Goal: Task Accomplishment & Management: Complete application form

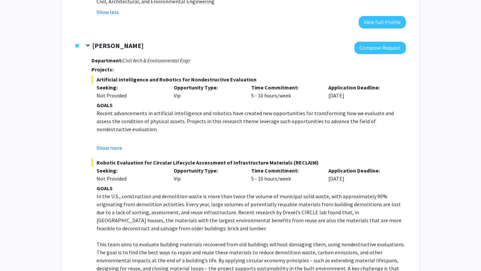
scroll to position [781, 0]
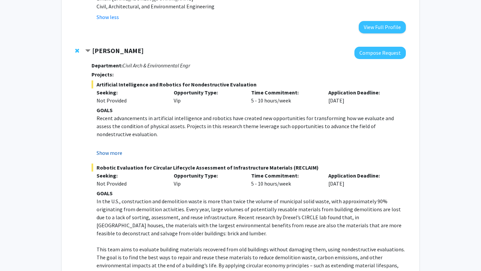
click at [112, 149] on button "Show more" at bounding box center [110, 153] width 26 height 8
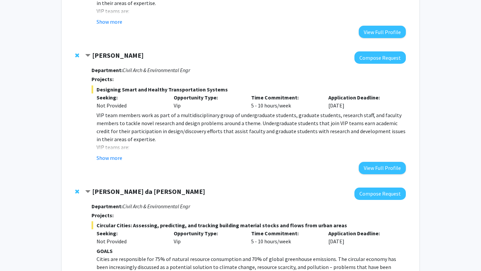
scroll to position [226, 0]
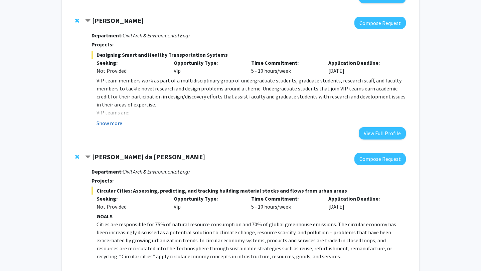
click at [109, 120] on button "Show more" at bounding box center [110, 123] width 26 height 8
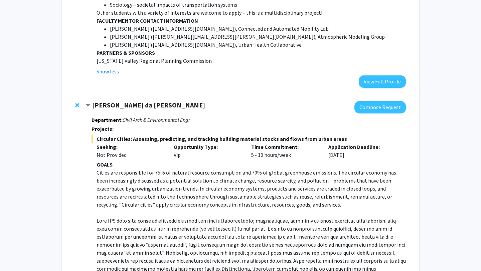
scroll to position [807, 0]
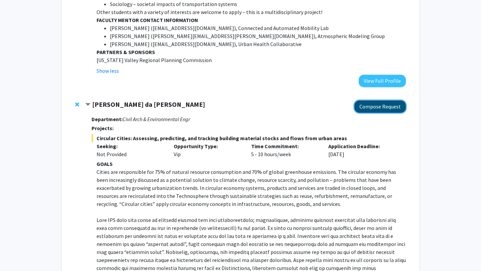
click at [386, 101] on button "Compose Request" at bounding box center [380, 107] width 51 height 12
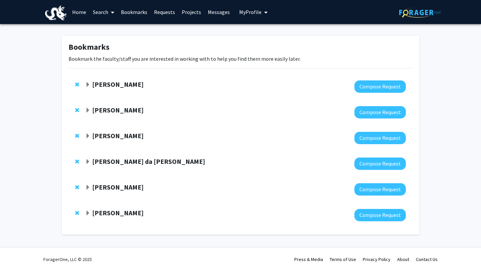
click at [126, 164] on strong "[PERSON_NAME] da [PERSON_NAME]" at bounding box center [148, 161] width 113 height 8
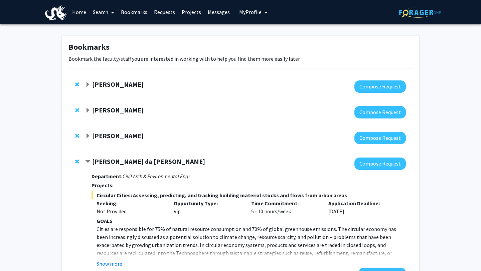
scroll to position [109, 0]
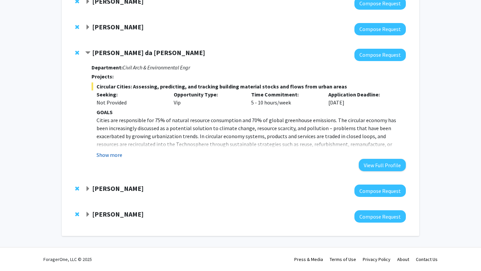
click at [116, 154] on button "Show more" at bounding box center [110, 155] width 26 height 8
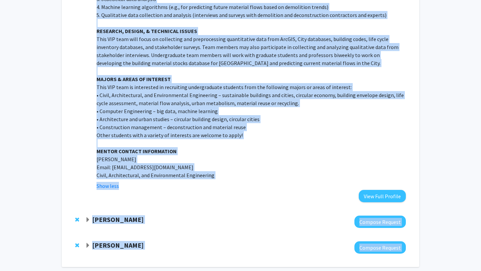
scroll to position [406, 0]
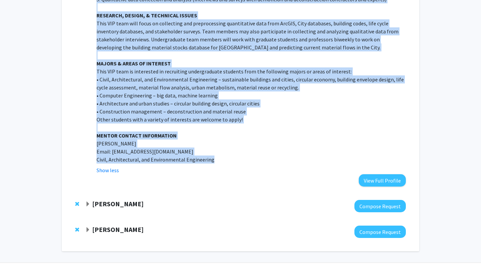
drag, startPoint x: 93, startPoint y: 53, endPoint x: 221, endPoint y: 150, distance: 160.9
copy div "Loremips Dolors am Cons Adip Elitsed Doeiusm Temporinci: Utlab Etdo & Magnaaliq…"
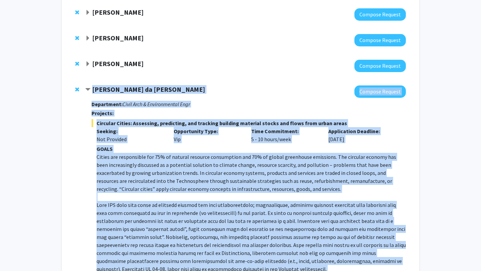
scroll to position [44, 0]
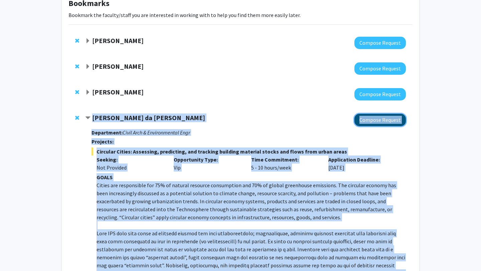
click at [368, 122] on button "Compose Request" at bounding box center [380, 120] width 51 height 12
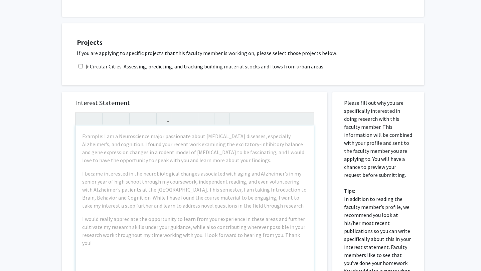
scroll to position [144, 0]
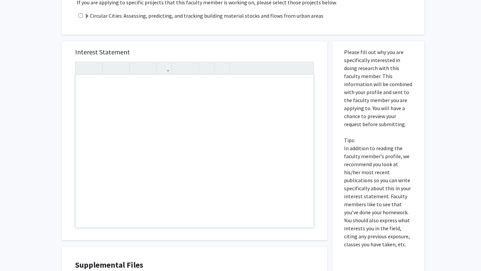
click at [147, 143] on div "Note to users with screen readers: Please press Alt+0 or Option+0 to deactivate…" at bounding box center [195, 151] width 238 height 153
paste div "Note to users with screen readers: Please press Alt+0 or Option+0 to deactivate…"
type textarea "<p>Dear [PERSON_NAME],</p><br><p>My name is [Your Name], and I am an undergradu…"
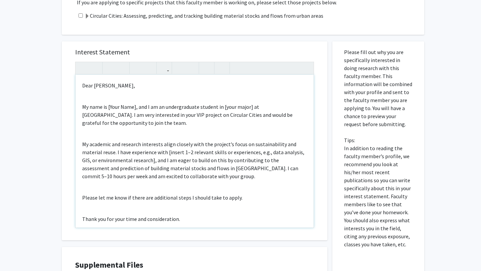
click at [129, 100] on div "Dear [PERSON_NAME], My name is [Your Name], and I am an undergraduate student i…" at bounding box center [195, 151] width 238 height 153
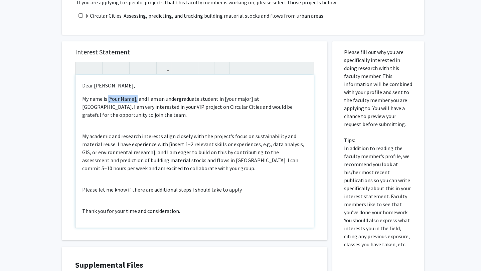
drag, startPoint x: 137, startPoint y: 101, endPoint x: 108, endPoint y: 101, distance: 28.4
click at [108, 101] on p "My name is [Your Name], and I am an undergraduate student in [your major] at [G…" at bounding box center [194, 107] width 225 height 24
click at [130, 117] on p "My name is [PERSON_NAME] and I am an undergraduate student in [your major] at […" at bounding box center [194, 107] width 225 height 24
drag, startPoint x: 243, startPoint y: 99, endPoint x: 217, endPoint y: 101, distance: 26.5
click at [217, 101] on p "My name is [PERSON_NAME] and I am an undergraduate student in [your major] at […" at bounding box center [194, 107] width 225 height 24
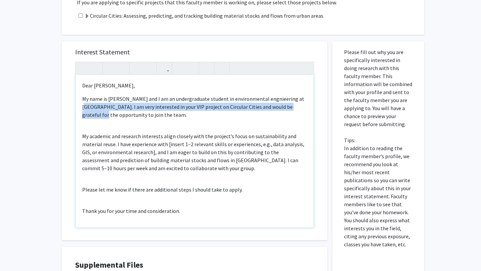
click at [295, 103] on p "My name is [PERSON_NAME] and I am an undergraduate student in environmental eng…" at bounding box center [194, 107] width 225 height 24
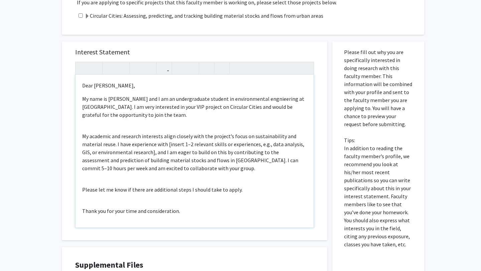
click at [279, 115] on p "My name is [PERSON_NAME] and I am an undergraduate student in environmental eng…" at bounding box center [194, 107] width 225 height 24
click at [133, 125] on div "Dear [PERSON_NAME], My name is [PERSON_NAME] and I am an undergraduate student …" at bounding box center [195, 151] width 238 height 153
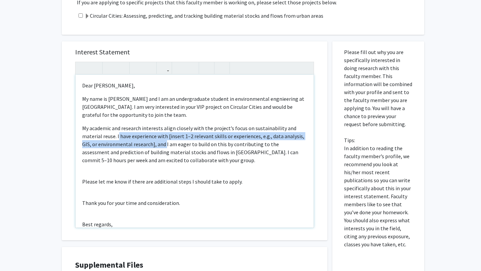
drag, startPoint x: 165, startPoint y: 145, endPoint x: 118, endPoint y: 136, distance: 47.7
click at [118, 136] on p "My academic and research interests align closely with the project’s focus on su…" at bounding box center [194, 144] width 225 height 40
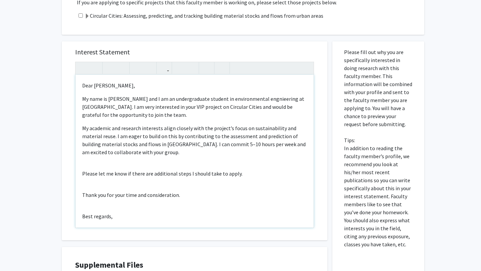
click at [169, 137] on p "My academic and research interests align closely with the project’s focus on su…" at bounding box center [194, 140] width 225 height 32
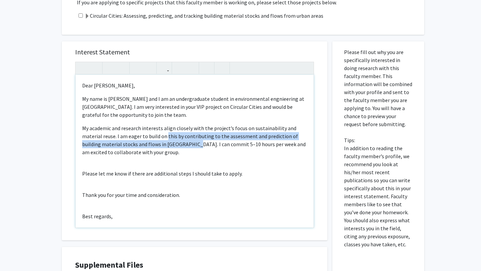
drag, startPoint x: 169, startPoint y: 137, endPoint x: 185, endPoint y: 143, distance: 17.3
click at [185, 143] on p "My academic and research interests align closely with the project’s focus on su…" at bounding box center [194, 140] width 225 height 32
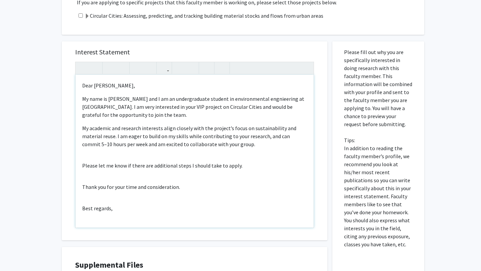
click at [88, 144] on p "My academic and research interests align closely with the project’s focus on su…" at bounding box center [194, 136] width 225 height 24
click at [124, 146] on p "My academic and research interests align closely with the project’s focus on su…" at bounding box center [194, 136] width 225 height 24
drag, startPoint x: 124, startPoint y: 146, endPoint x: 200, endPoint y: 145, distance: 75.9
click at [200, 145] on p "My academic and research interests align closely with the project’s focus on su…" at bounding box center [194, 136] width 225 height 24
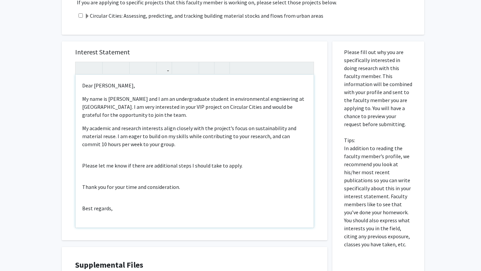
scroll to position [10, 0]
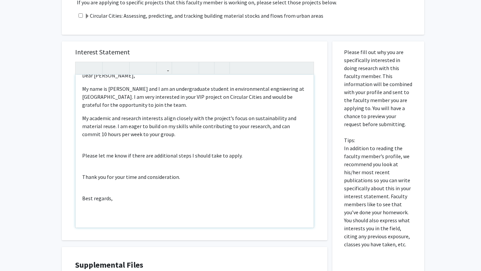
click at [179, 151] on div "Dear [PERSON_NAME], My name is [PERSON_NAME] and I am an undergraduate student …" at bounding box center [195, 151] width 238 height 153
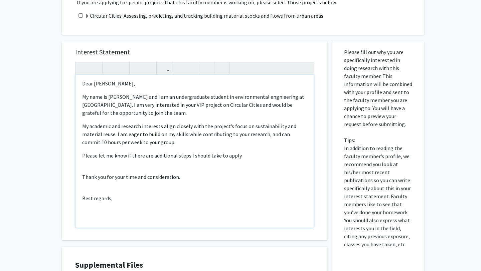
click at [165, 170] on div "Dear [PERSON_NAME], My name is [PERSON_NAME] and I am an undergraduate student …" at bounding box center [195, 151] width 238 height 153
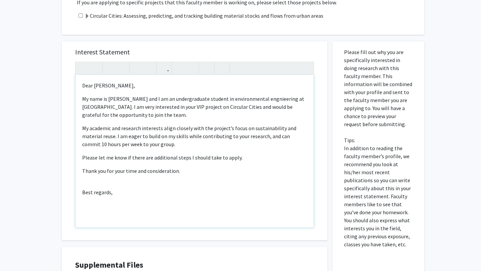
click at [150, 224] on div "Dear [PERSON_NAME], My name is [PERSON_NAME] and I am an undergraduate student …" at bounding box center [195, 151] width 238 height 153
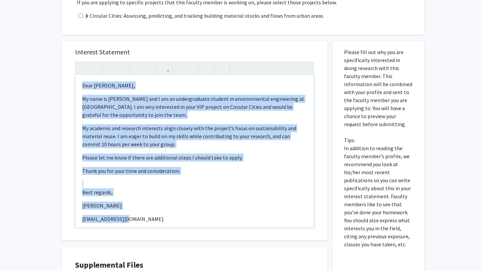
scroll to position [42, 0]
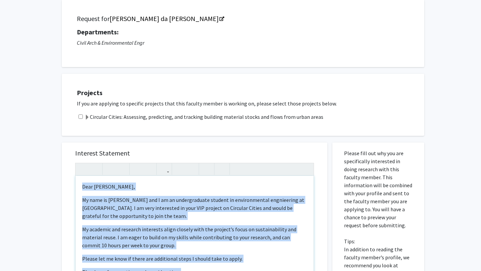
drag, startPoint x: 152, startPoint y: 221, endPoint x: 28, endPoint y: -27, distance: 277.1
click at [28, 0] on html "Skip navigation Home Search Bookmarks Requests Projects Messages My Profile [PE…" at bounding box center [240, 93] width 481 height 271
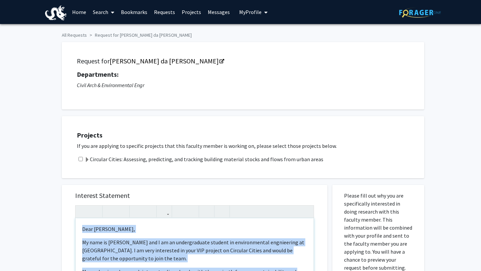
copy div "Dear [PERSON_NAME], My name is [PERSON_NAME] and I am an undergraduate student …"
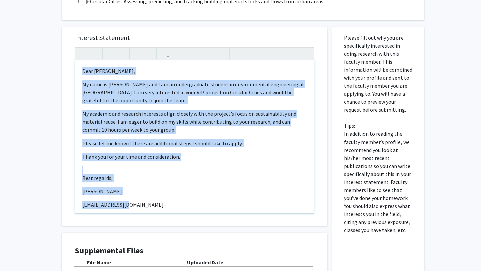
scroll to position [171, 0]
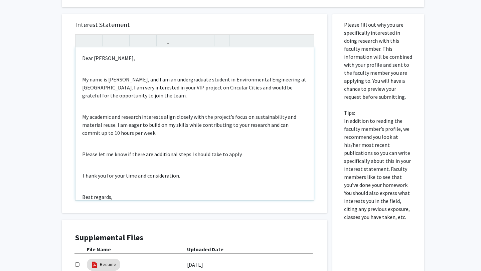
click at [114, 75] on div "Dear [PERSON_NAME], My name is [PERSON_NAME], and I am an undergraduate student…" at bounding box center [195, 123] width 238 height 153
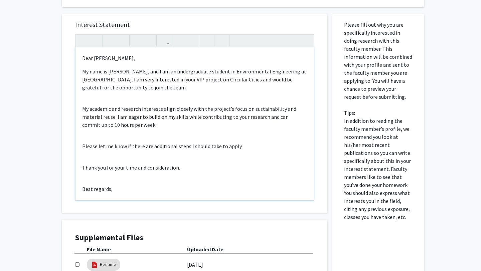
click at [83, 70] on p "My name is [PERSON_NAME], and I am an undergraduate student in Environmental En…" at bounding box center [194, 80] width 225 height 24
click at [99, 95] on div "Dear [PERSON_NAME], Good morning! My name is [PERSON_NAME], and I am an undergr…" at bounding box center [195, 123] width 238 height 153
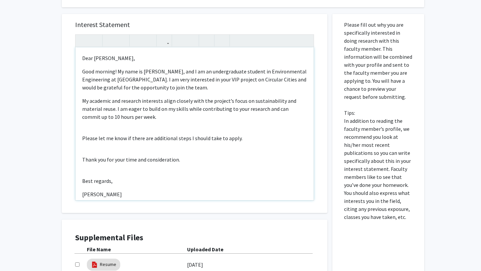
click at [101, 123] on div "Dear [PERSON_NAME], Good morning! My name is [PERSON_NAME], and I am an undergr…" at bounding box center [195, 123] width 238 height 153
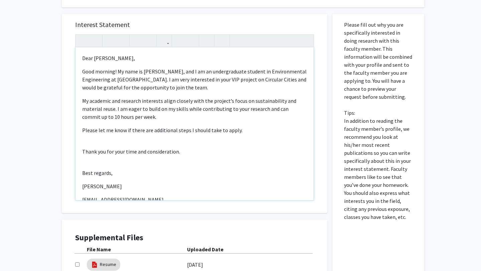
click at [103, 138] on div "Dear [PERSON_NAME], Good morning! My name is [PERSON_NAME], and I am an undergr…" at bounding box center [195, 123] width 238 height 153
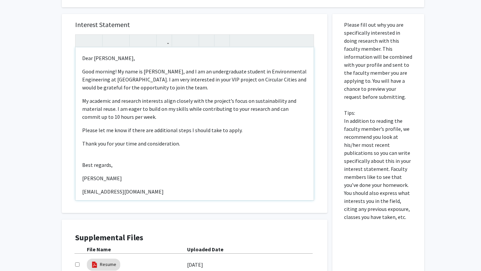
click at [102, 159] on div "Dear [PERSON_NAME], Good morning! My name is [PERSON_NAME], and I am an undergr…" at bounding box center [195, 123] width 238 height 153
click at [100, 171] on p "[PERSON_NAME]" at bounding box center [194, 170] width 225 height 8
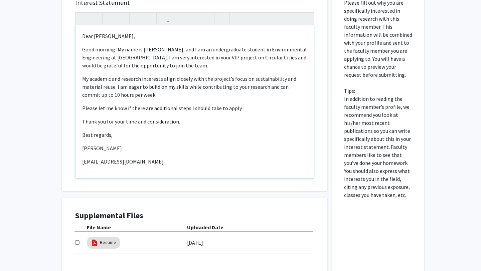
scroll to position [194, 0]
click at [194, 122] on p "Thank you for your time and consideration." at bounding box center [194, 121] width 225 height 8
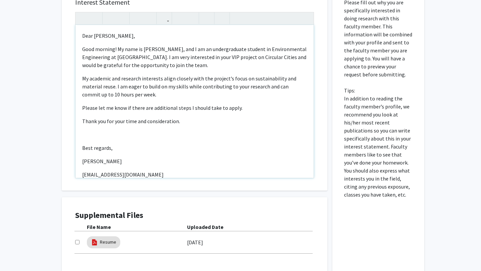
click at [164, 33] on p "Dear [PERSON_NAME]," at bounding box center [194, 36] width 225 height 8
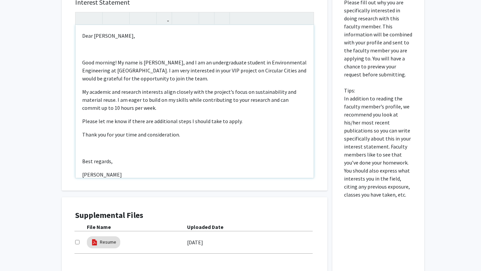
type textarea "<p>Dear [PERSON_NAME],</p><p><br></p><p>Good morning! My name is [PERSON_NAME],…"
click at [195, 123] on p "Please let me know if there are additional steps I should take to apply." at bounding box center [194, 121] width 225 height 8
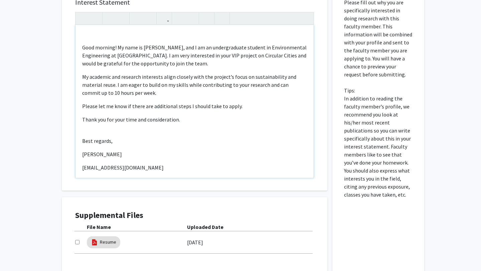
scroll to position [21, 0]
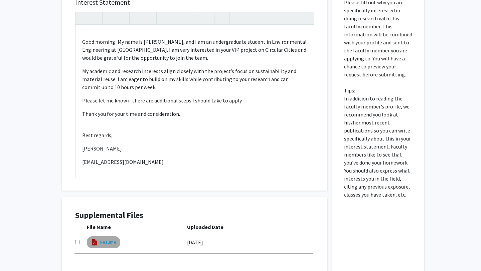
click at [104, 246] on link "Resume" at bounding box center [108, 242] width 16 height 7
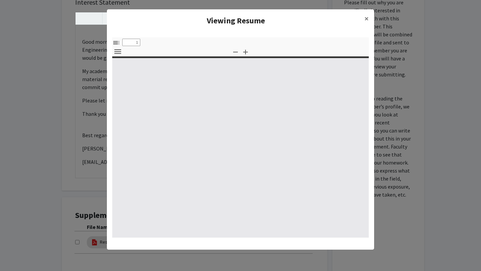
select select "custom"
type input "0"
select select "custom"
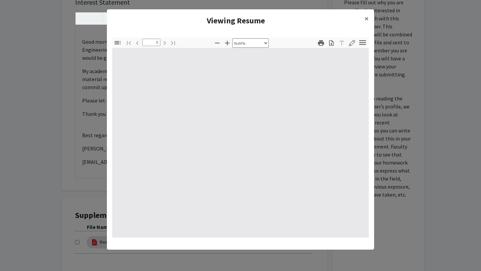
type input "1"
select select "auto"
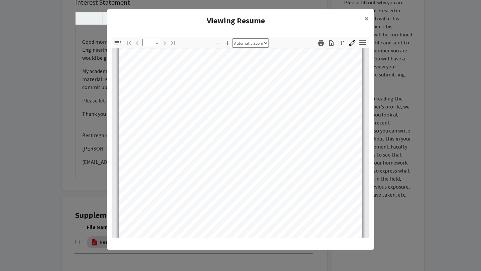
scroll to position [114, 0]
click at [366, 14] on span "×" at bounding box center [367, 18] width 4 height 10
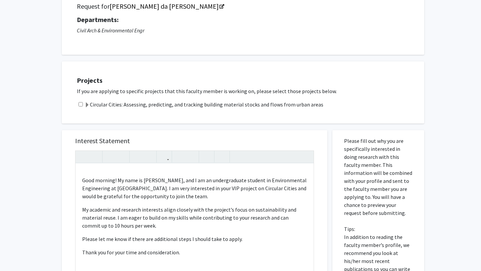
scroll to position [48, 0]
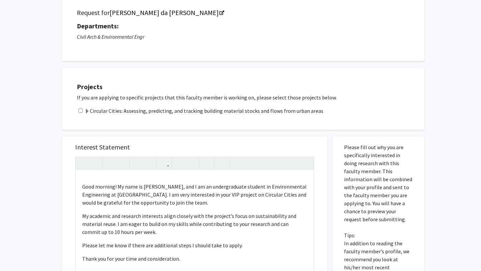
click at [80, 112] on input "checkbox" at bounding box center [81, 111] width 4 height 4
checkbox input "true"
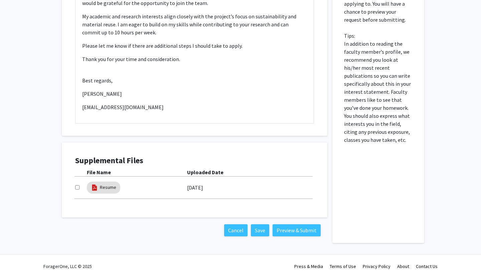
scroll to position [255, 0]
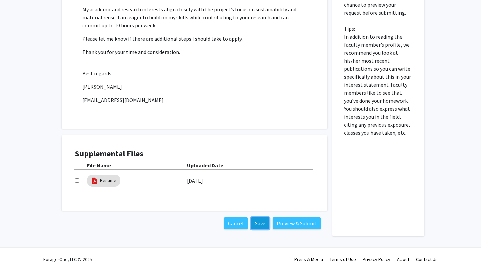
click at [259, 225] on button "Save" at bounding box center [260, 224] width 18 height 12
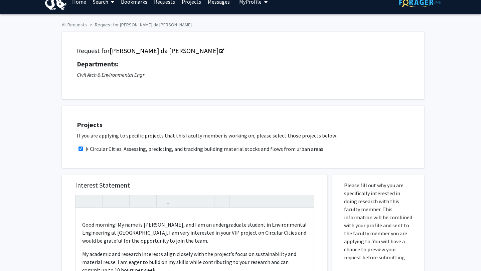
scroll to position [0, 0]
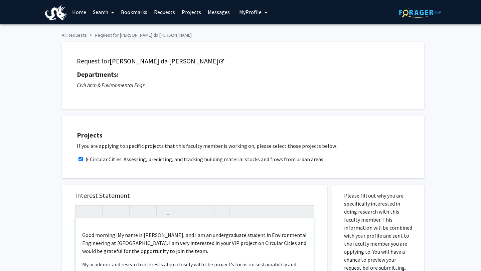
click at [196, 244] on p "Good morning! My name is [PERSON_NAME], and I am an undergraduate student in En…" at bounding box center [194, 243] width 225 height 24
click at [199, 243] on p "Good morning! My name is [PERSON_NAME], and I am an undergraduate student in En…" at bounding box center [194, 243] width 225 height 24
type textarea "<p>Dear [PERSON_NAME],</p><p><br></p><p>Good morning! My name is [PERSON_NAME],…"
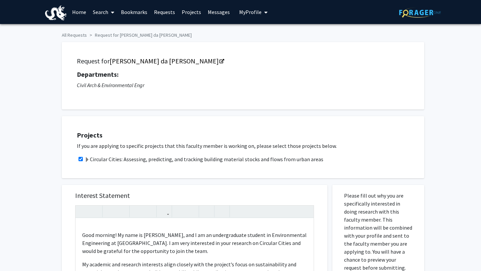
click at [255, 16] on button "My Profile" at bounding box center [253, 12] width 32 height 24
click at [258, 50] on link "Account Settings" at bounding box center [274, 52] width 60 height 8
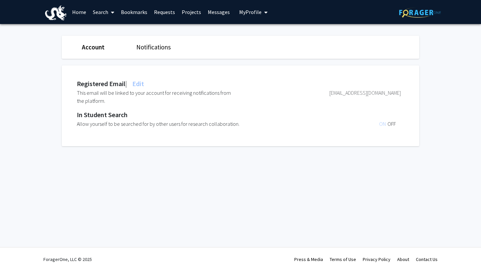
click at [266, 11] on button "My Profile" at bounding box center [253, 12] width 32 height 24
click at [269, 34] on span "[PERSON_NAME]" at bounding box center [281, 30] width 40 height 7
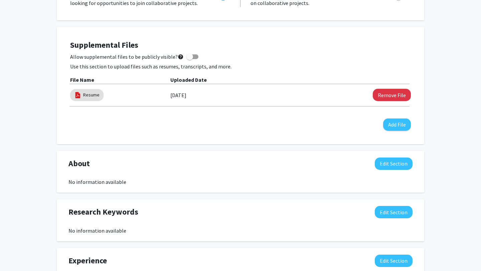
scroll to position [255, 0]
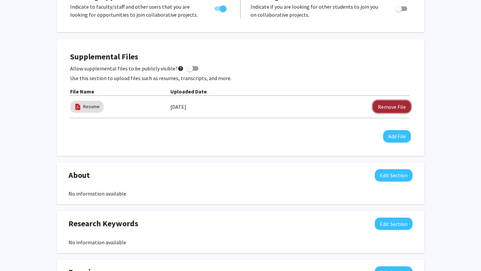
click at [394, 107] on button "Remove File" at bounding box center [392, 107] width 38 height 12
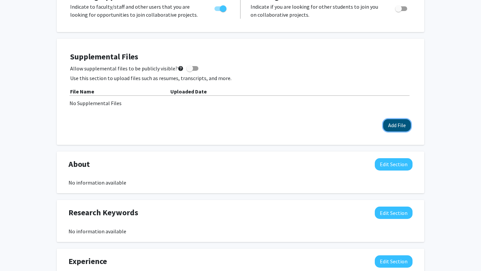
click at [404, 126] on button "Add File" at bounding box center [397, 125] width 28 height 12
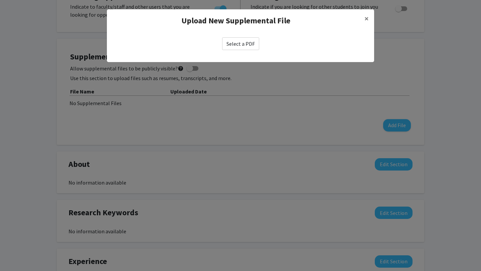
click at [240, 39] on label "Select a PDF" at bounding box center [240, 43] width 37 height 13
click at [0, 0] on input "Select a PDF" at bounding box center [0, 0] width 0 height 0
select select "custom"
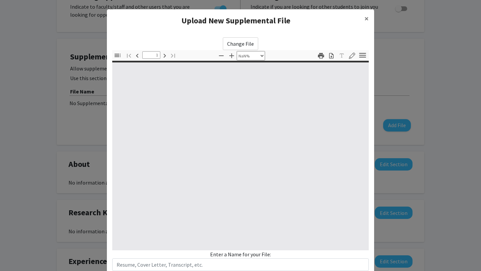
type input "0"
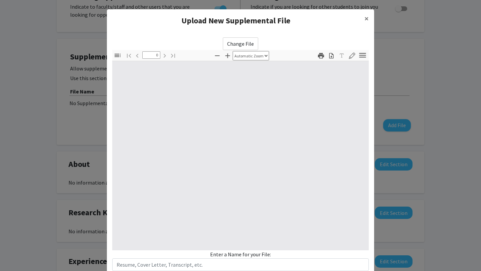
select select "custom"
type input "1"
select select "auto"
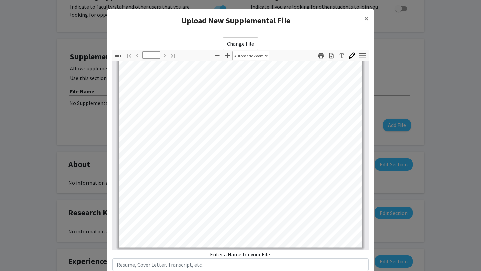
scroll to position [45, 0]
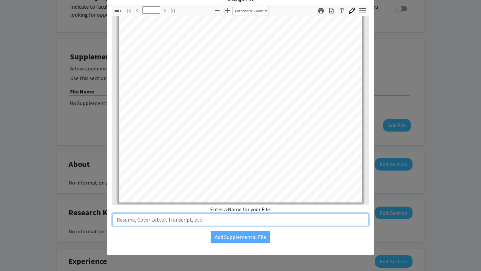
click at [231, 221] on input "text" at bounding box center [240, 220] width 257 height 13
type input "Resume"
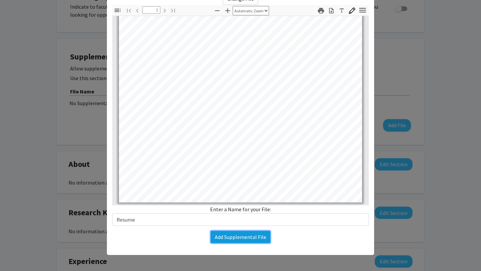
click at [234, 241] on button "Add Supplemental File" at bounding box center [240, 237] width 59 height 12
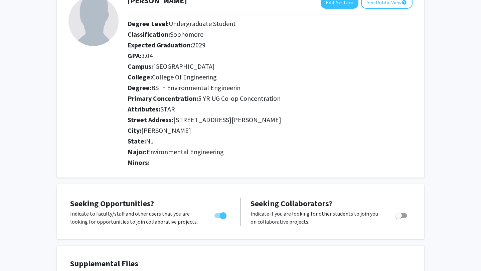
scroll to position [0, 0]
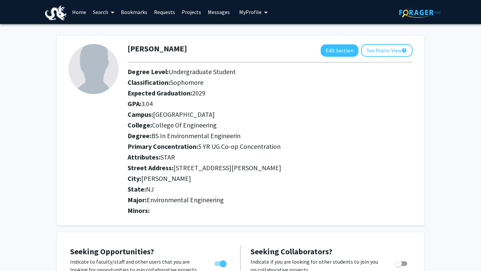
click at [160, 11] on link "Requests" at bounding box center [165, 11] width 28 height 23
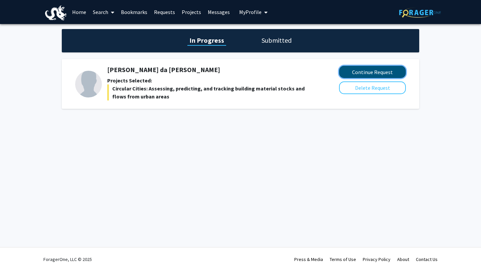
click at [360, 70] on button "Continue Request" at bounding box center [372, 72] width 67 height 12
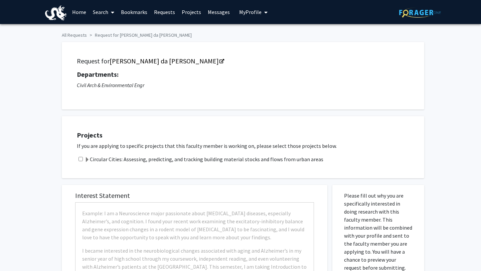
checkbox input "true"
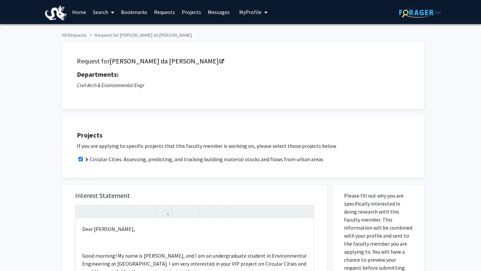
scroll to position [255, 0]
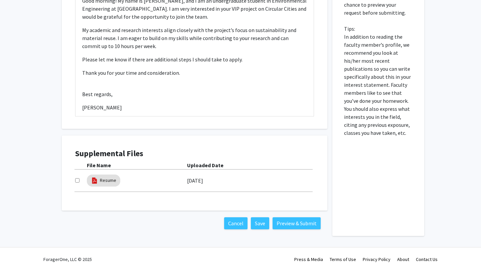
click at [79, 181] on input "checkbox" at bounding box center [77, 180] width 4 height 4
checkbox input "true"
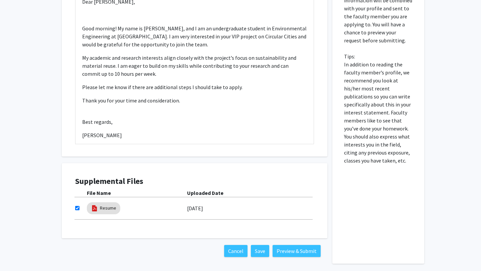
scroll to position [231, 0]
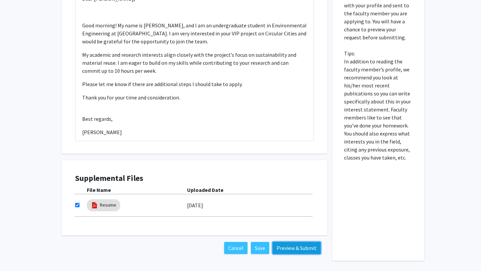
click at [294, 252] on button "Preview & Submit" at bounding box center [297, 248] width 48 height 12
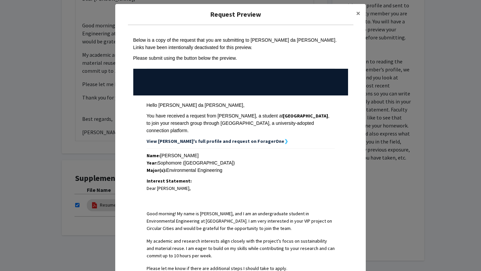
scroll to position [0, 0]
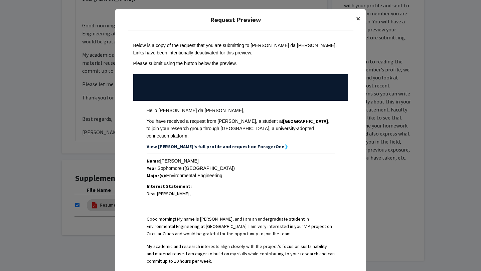
click at [356, 14] on span "×" at bounding box center [358, 18] width 4 height 10
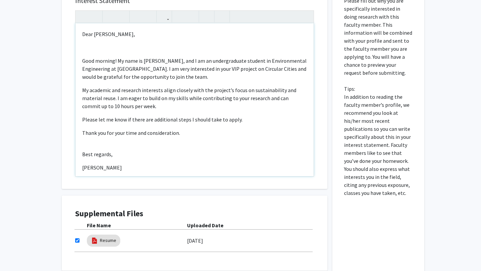
scroll to position [176, 0]
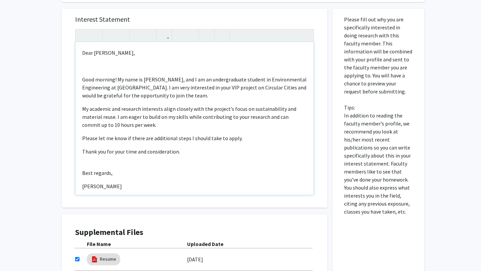
click at [194, 90] on p "Good morning! My name is [PERSON_NAME], and I am an undergraduate student in En…" at bounding box center [194, 88] width 225 height 24
drag, startPoint x: 194, startPoint y: 90, endPoint x: 210, endPoint y: 90, distance: 16.0
click at [210, 90] on p "Good morning! My name is [PERSON_NAME], and I am an undergraduate student in En…" at bounding box center [194, 88] width 225 height 24
type textarea "<p>Dear [PERSON_NAME],</p><p><br></p><p>Good morning! My name is [PERSON_NAME],…"
click at [228, 144] on div "Dear [PERSON_NAME], Good morning! My name is [PERSON_NAME], and I am an undergr…" at bounding box center [195, 118] width 238 height 153
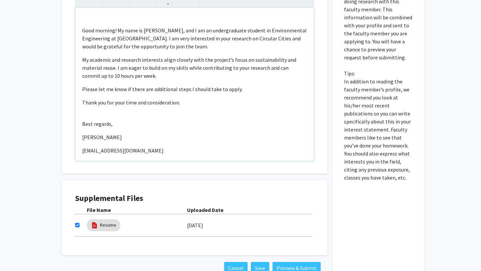
scroll to position [255, 0]
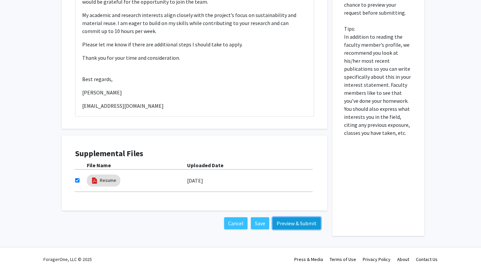
click at [290, 222] on button "Preview & Submit" at bounding box center [297, 224] width 48 height 12
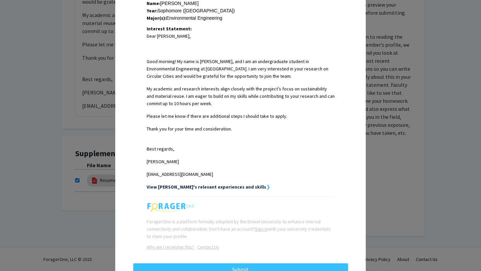
scroll to position [179, 0]
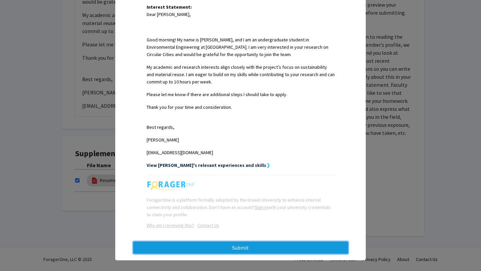
click at [212, 242] on button "Submit" at bounding box center [240, 248] width 215 height 12
